Goal: Use online tool/utility

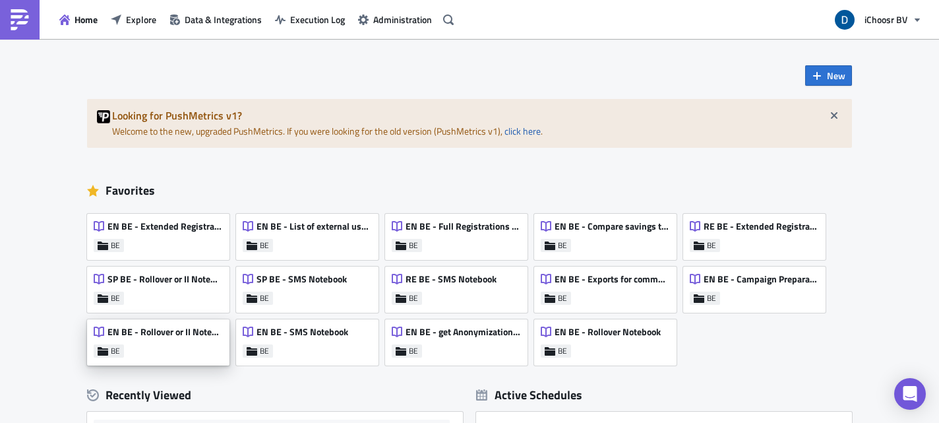
click at [208, 322] on div "EN BE - Rollover or II Notebook BE" at bounding box center [158, 342] width 142 height 46
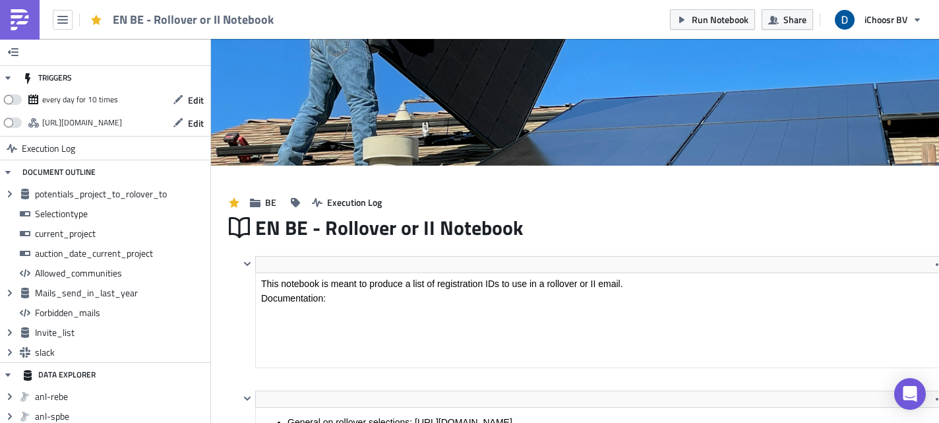
scroll to position [151, 693]
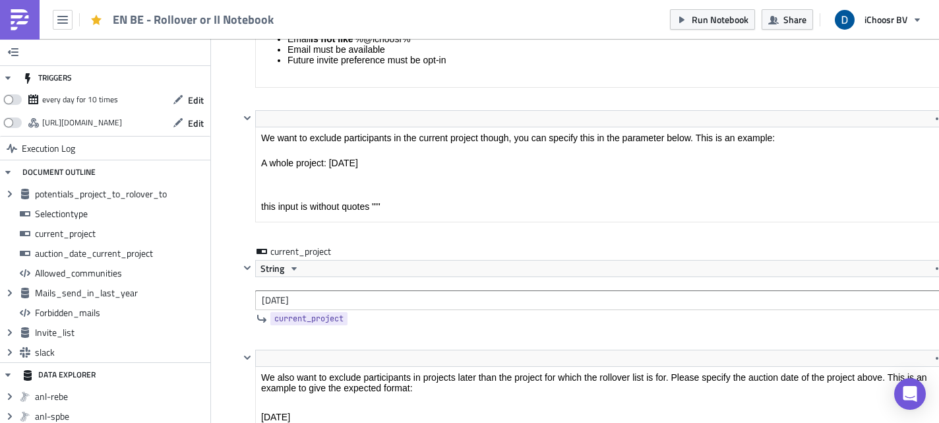
drag, startPoint x: 1086, startPoint y: -1036, endPoint x: 1142, endPoint y: 480, distance: 1517.4
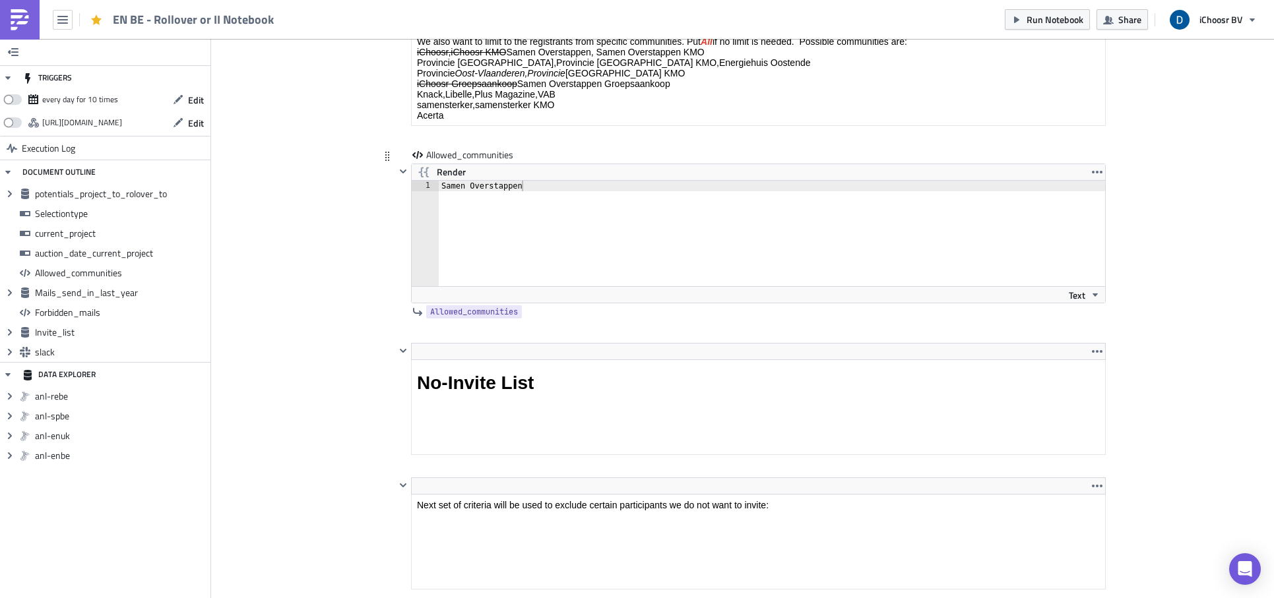
click at [502, 187] on div "Samen Overstappen" at bounding box center [772, 244] width 666 height 127
click at [439, 186] on div "Samensterker" at bounding box center [772, 244] width 666 height 127
type textarea "samensterker"
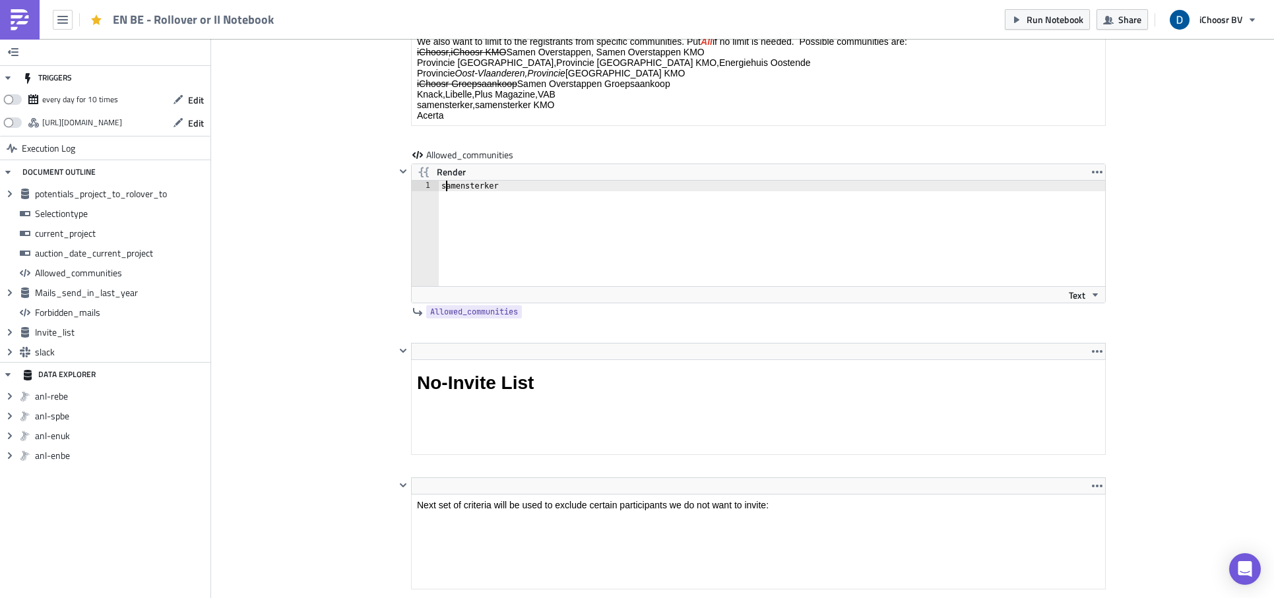
click at [318, 273] on div "Cover Image BE Execution Log EN BE - Rollover or II Notebook <p>This notebook i…" at bounding box center [742, 414] width 1063 height 5393
click at [495, 249] on div "samensterker" at bounding box center [772, 244] width 666 height 127
click at [572, 141] on div at bounding box center [750, 137] width 710 height 16
click at [353, 208] on div "Cover Image BE Execution Log EN BE - Rollover or II Notebook <p>This notebook i…" at bounding box center [742, 414] width 1063 height 5393
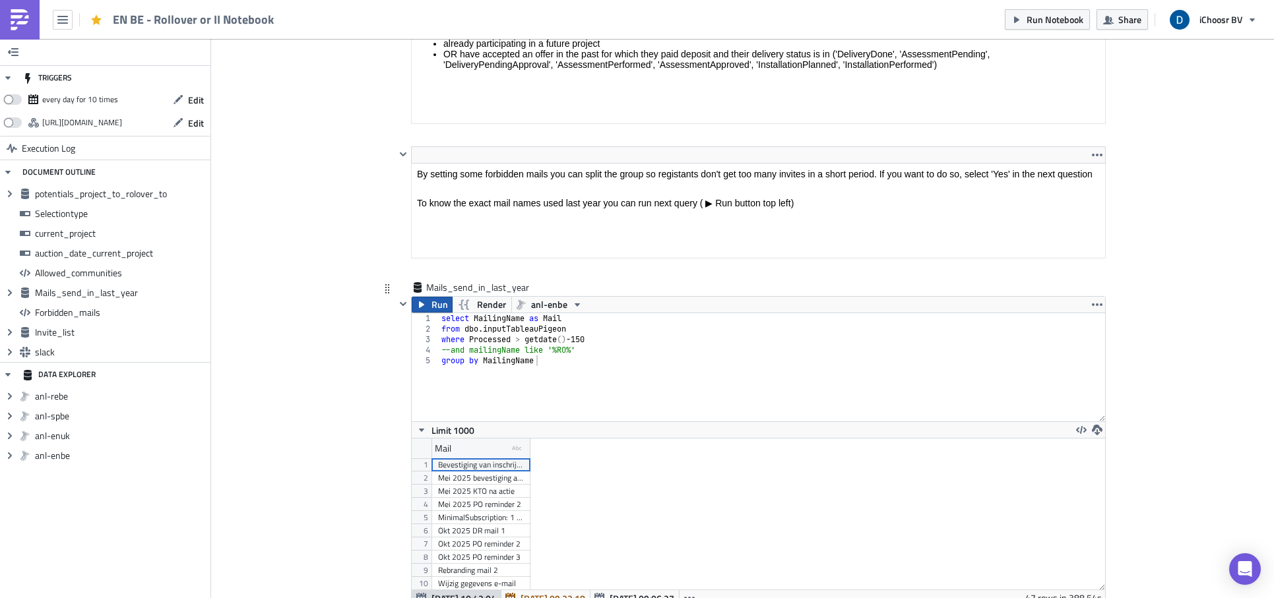
click at [419, 306] on icon "button" at bounding box center [421, 304] width 11 height 11
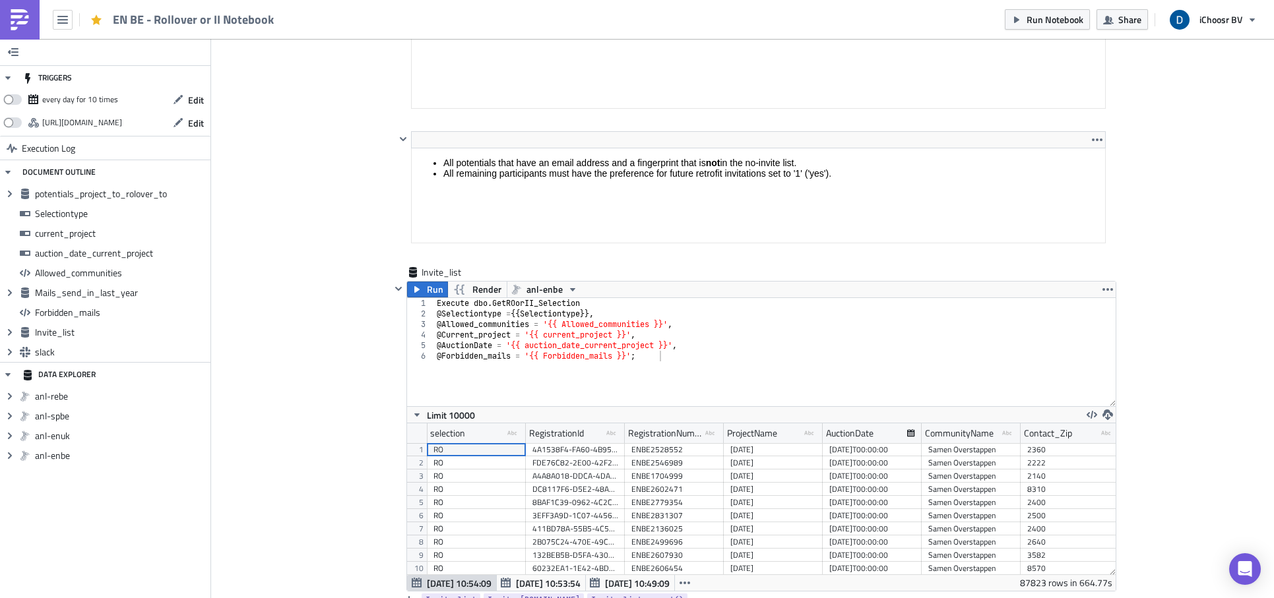
scroll to position [4050, 0]
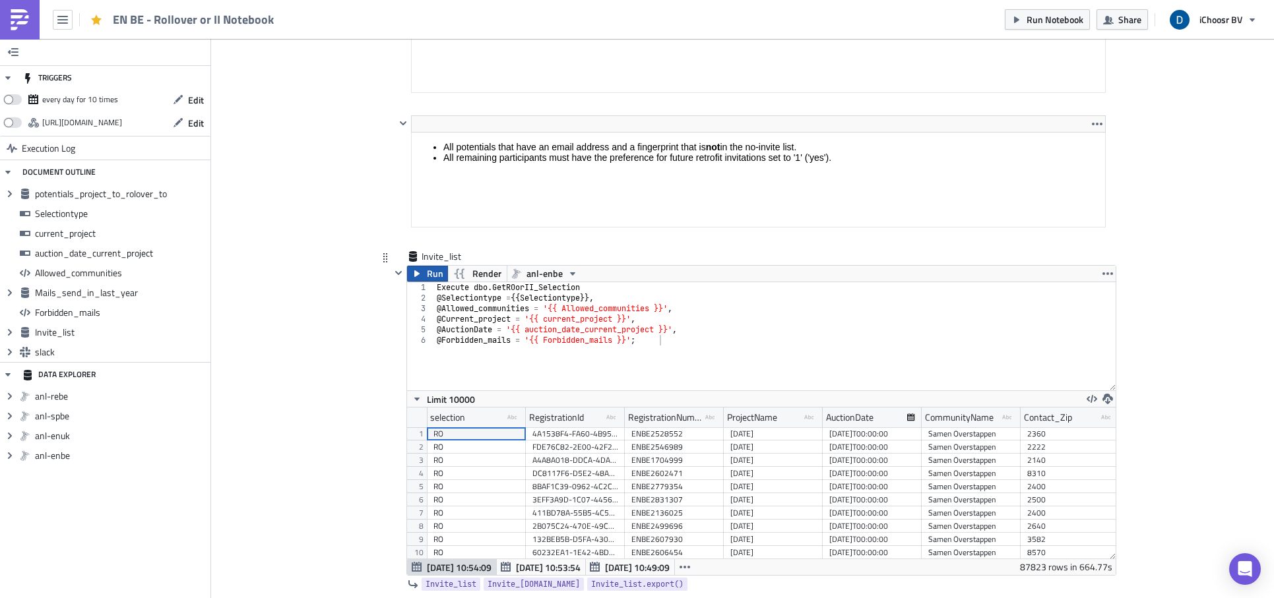
click at [427, 274] on span "Run" at bounding box center [435, 274] width 16 height 16
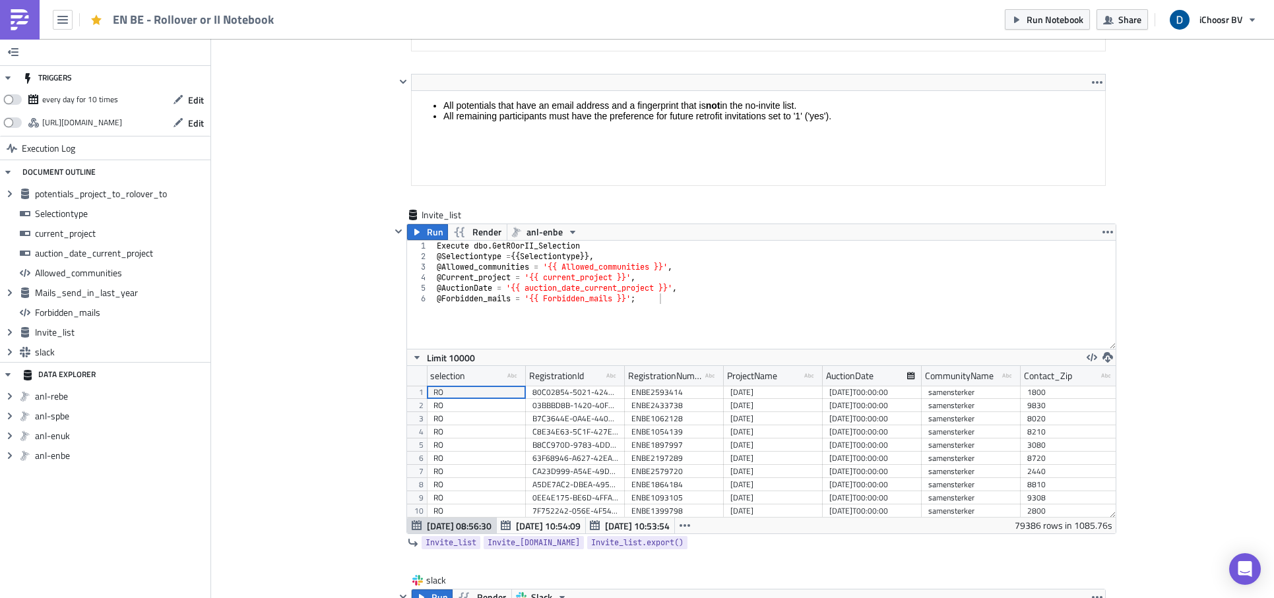
scroll to position [4342, 0]
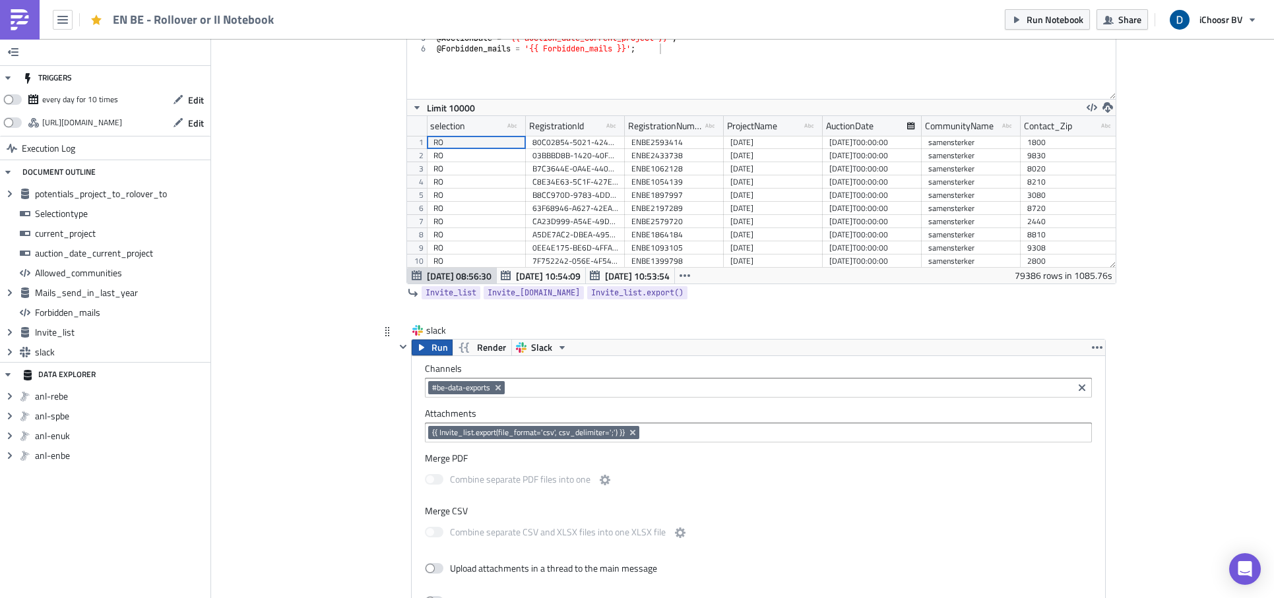
drag, startPoint x: 433, startPoint y: 348, endPoint x: 417, endPoint y: 353, distance: 16.5
click at [433, 348] on span "Run" at bounding box center [439, 348] width 16 height 16
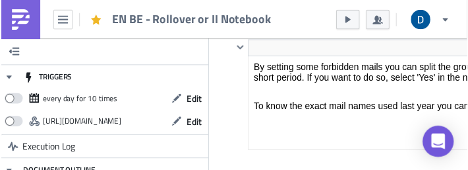
scroll to position [65807, 65544]
